Goal: Transaction & Acquisition: Purchase product/service

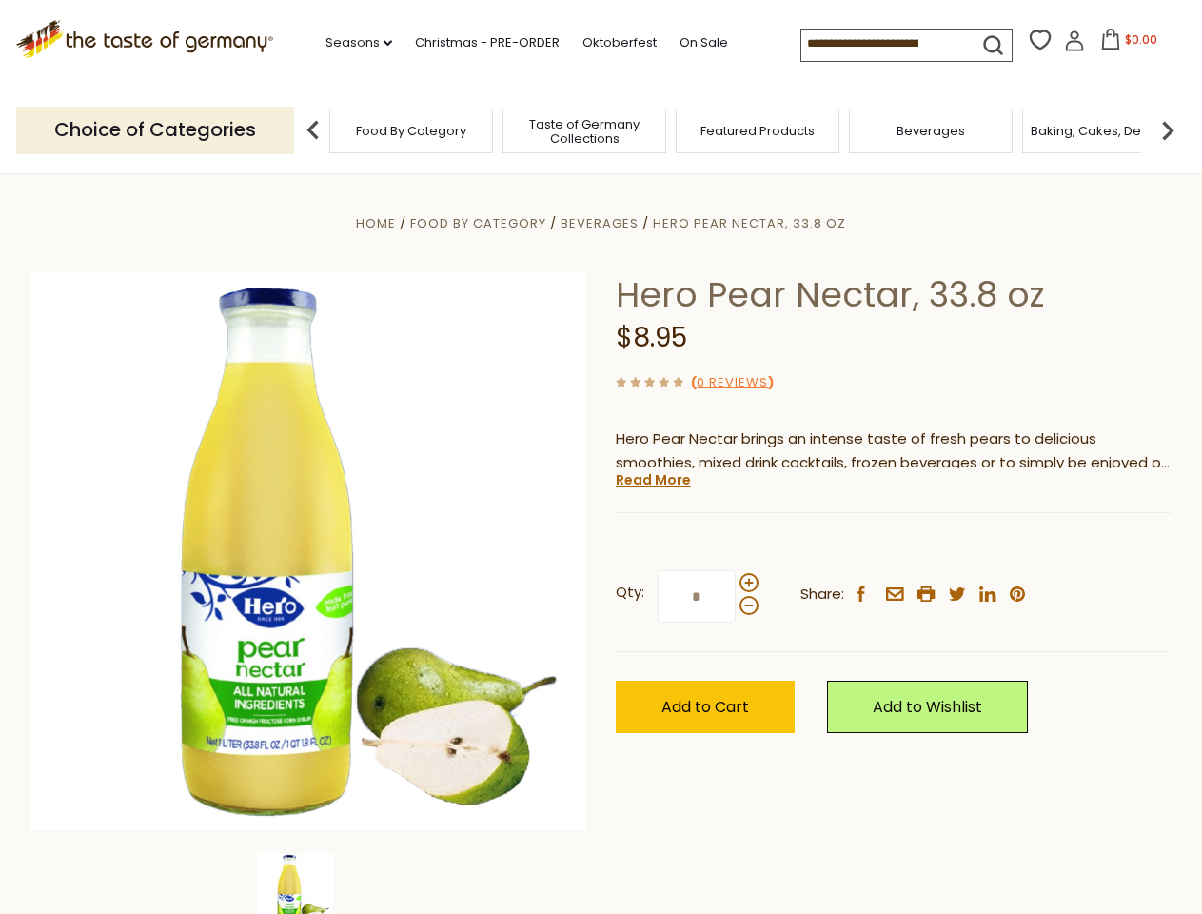
click at [601, 457] on div "Home Food By Category [GEOGRAPHIC_DATA] Hero Pear Nectar, 33.8 oz Hero Pear Nec…" at bounding box center [601, 577] width 1171 height 733
click at [351, 43] on link "Seasons dropdown_arrow" at bounding box center [359, 42] width 67 height 21
click at [883, 44] on input at bounding box center [882, 43] width 161 height 27
click at [1125, 45] on span "$0.00" at bounding box center [1141, 39] width 32 height 16
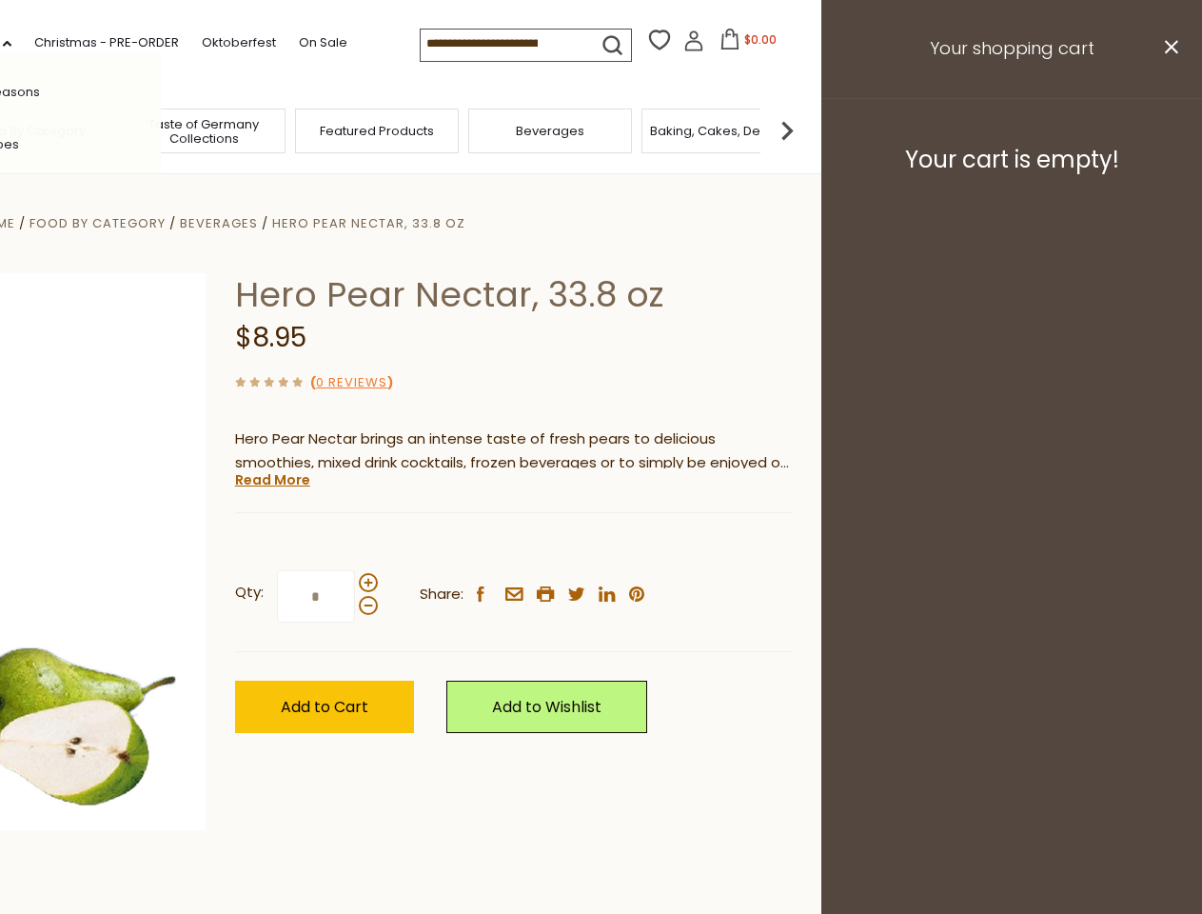
click at [161, 129] on div "All Seasons Recipes Game Day [DATE] [DATE] [DATE][PERSON_NAME] [DATE] Springfes…" at bounding box center [53, 456] width 216 height 807
click at [1168, 129] on footer "Your cart is empty!" at bounding box center [1012, 159] width 381 height 123
click at [601, 544] on div "Qty: * Share: facebook email printer twitter linkedin pinterest" at bounding box center [513, 597] width 557 height 110
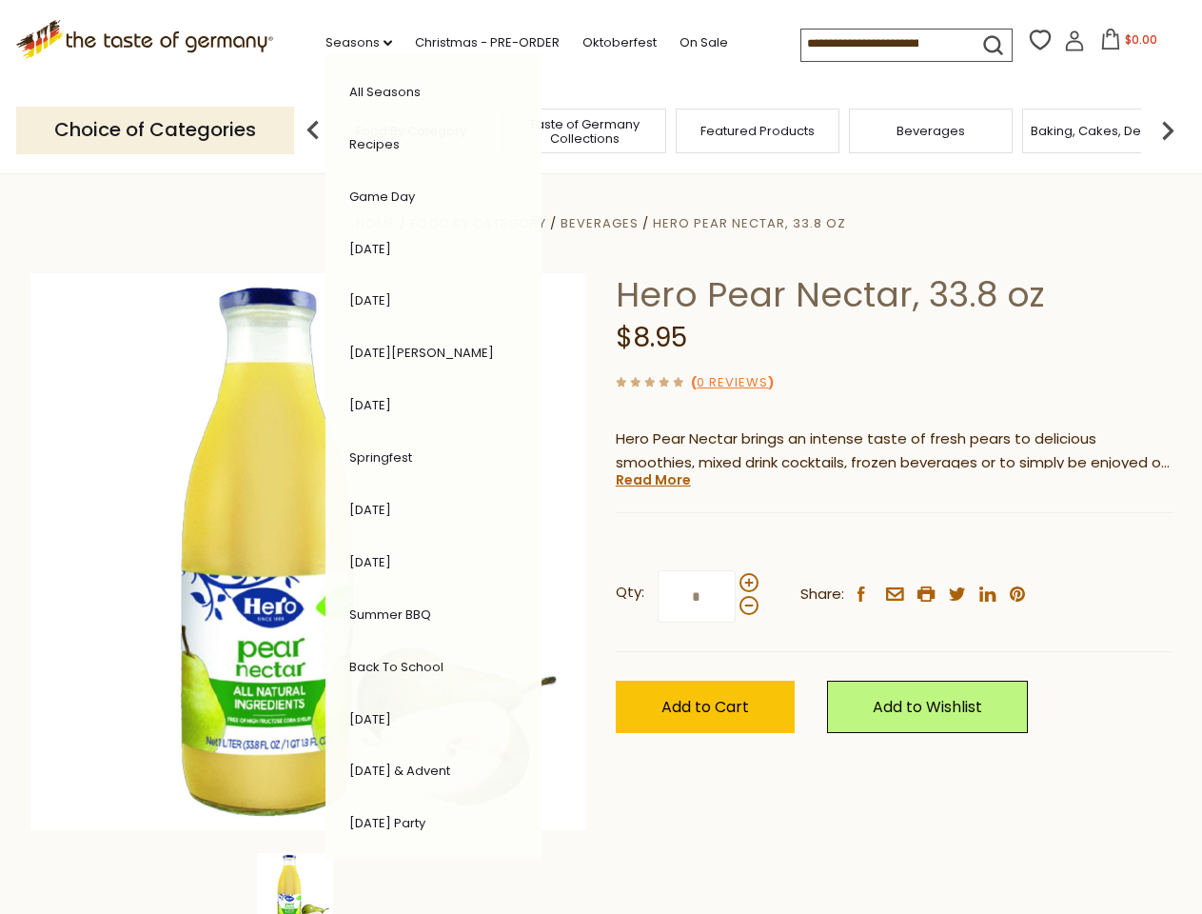
click at [308, 883] on div "Home Food By Category [GEOGRAPHIC_DATA] Hero Pear Nectar, 33.8 oz Hero Pear Nec…" at bounding box center [601, 577] width 1171 height 733
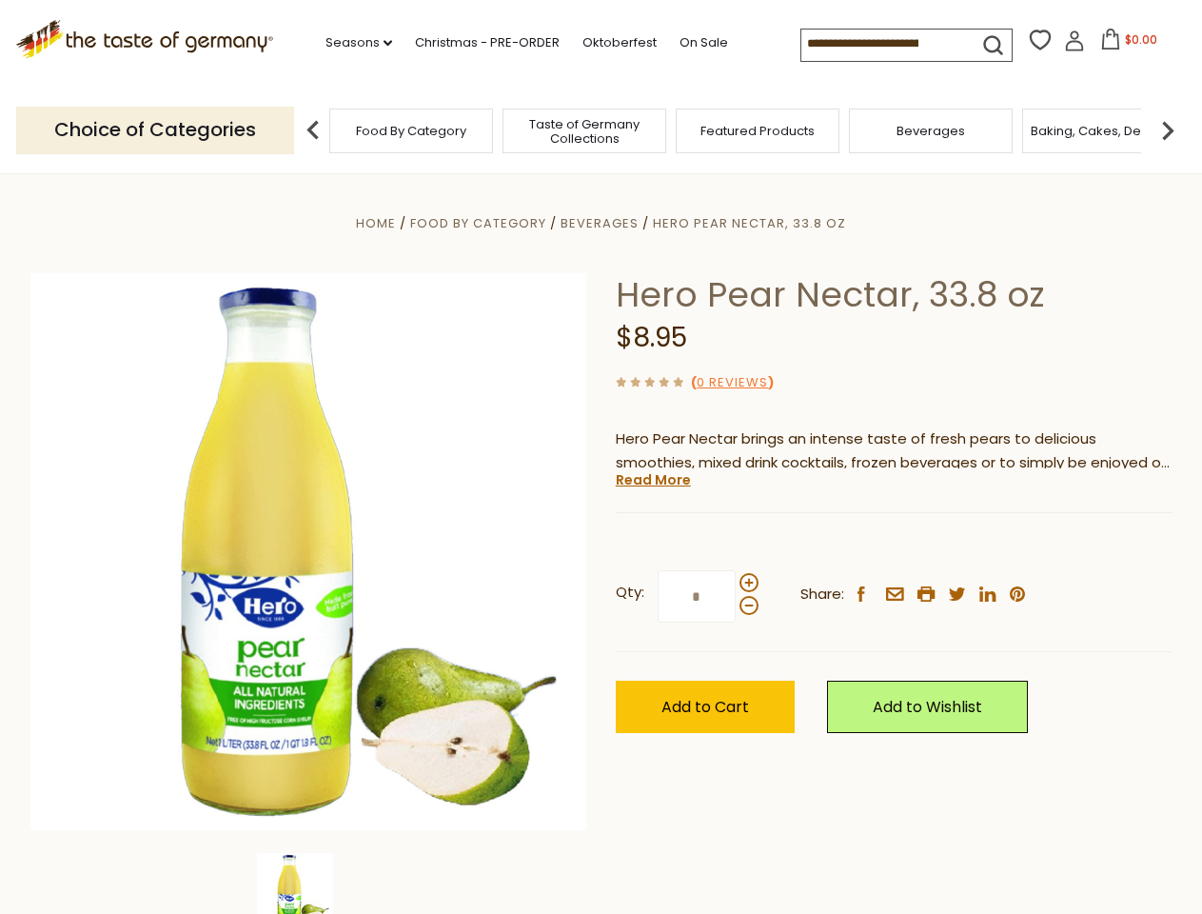
click at [308, 883] on div "Home Food By Category [GEOGRAPHIC_DATA] Hero Pear Nectar, 33.8 oz Hero Pear Nec…" at bounding box center [601, 577] width 1171 height 733
click at [652, 480] on link "Read More" at bounding box center [653, 479] width 75 height 19
